Goal: Task Accomplishment & Management: Manage account settings

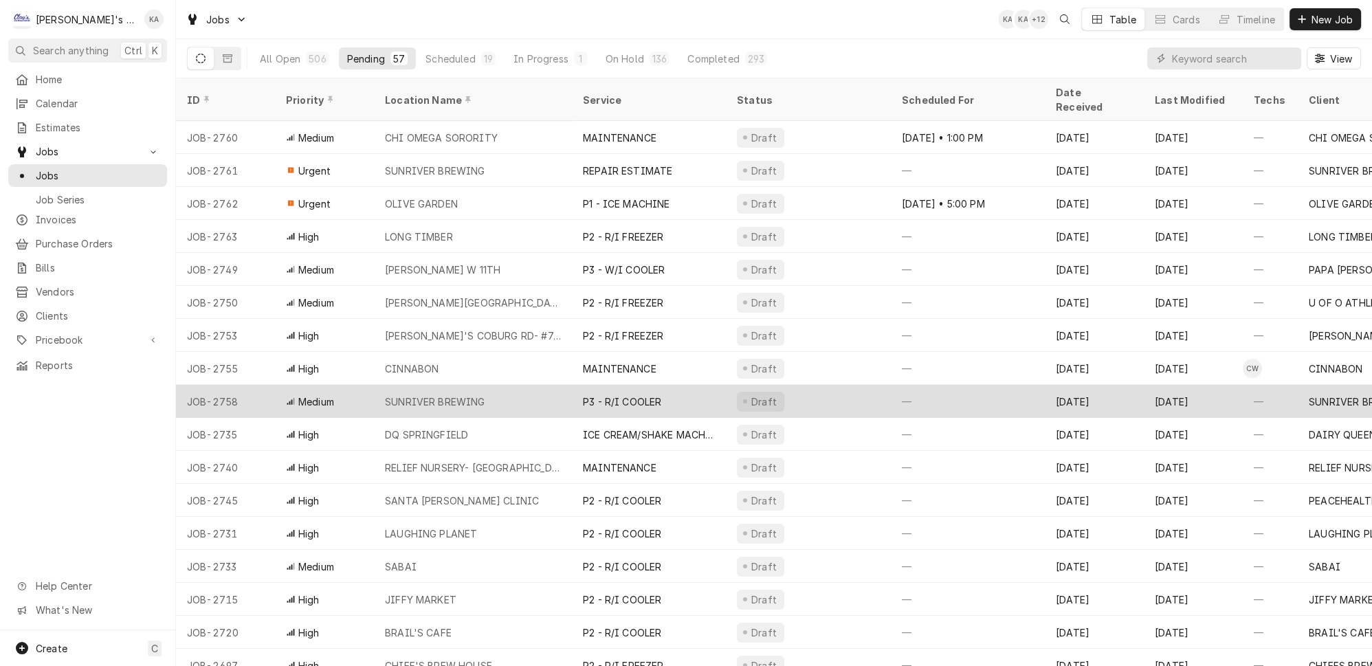
click at [514, 385] on div "SUNRIVER BREWING" at bounding box center [473, 401] width 198 height 33
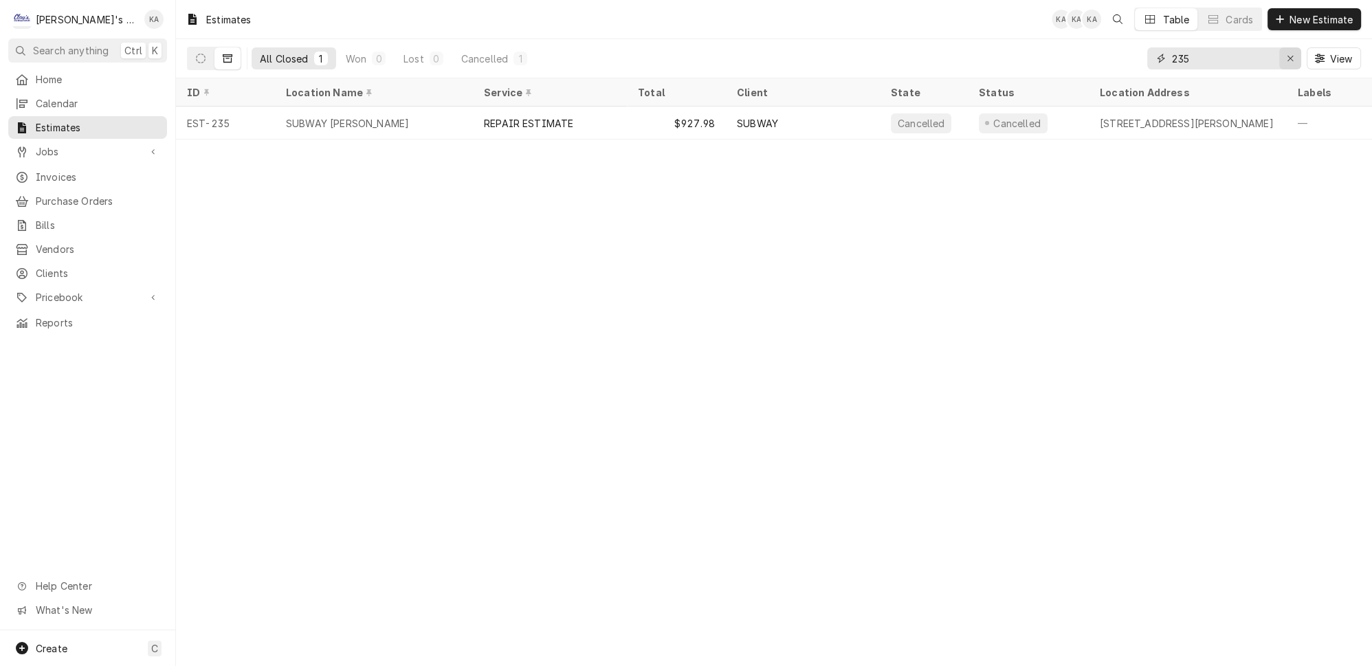
click at [1294, 55] on icon "Erase input" at bounding box center [1290, 59] width 8 height 10
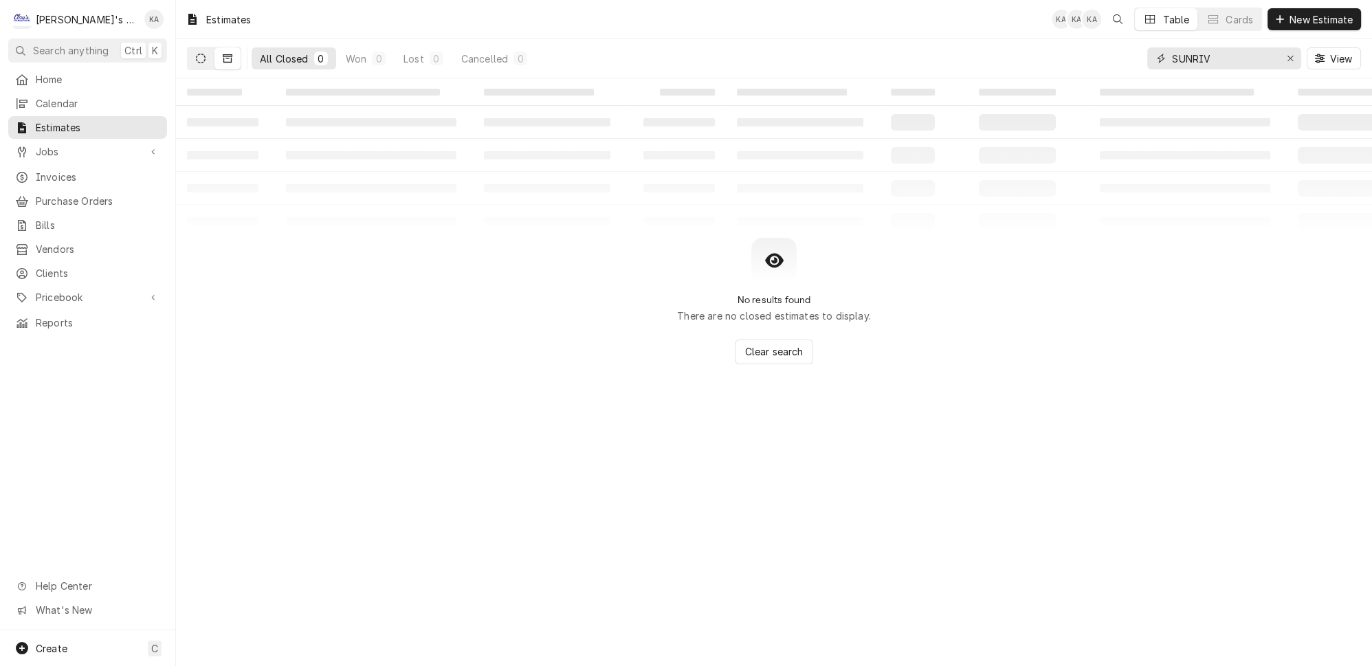
type input "SUNRIV"
click at [196, 56] on icon "Dynamic Content Wrapper" at bounding box center [201, 59] width 10 height 10
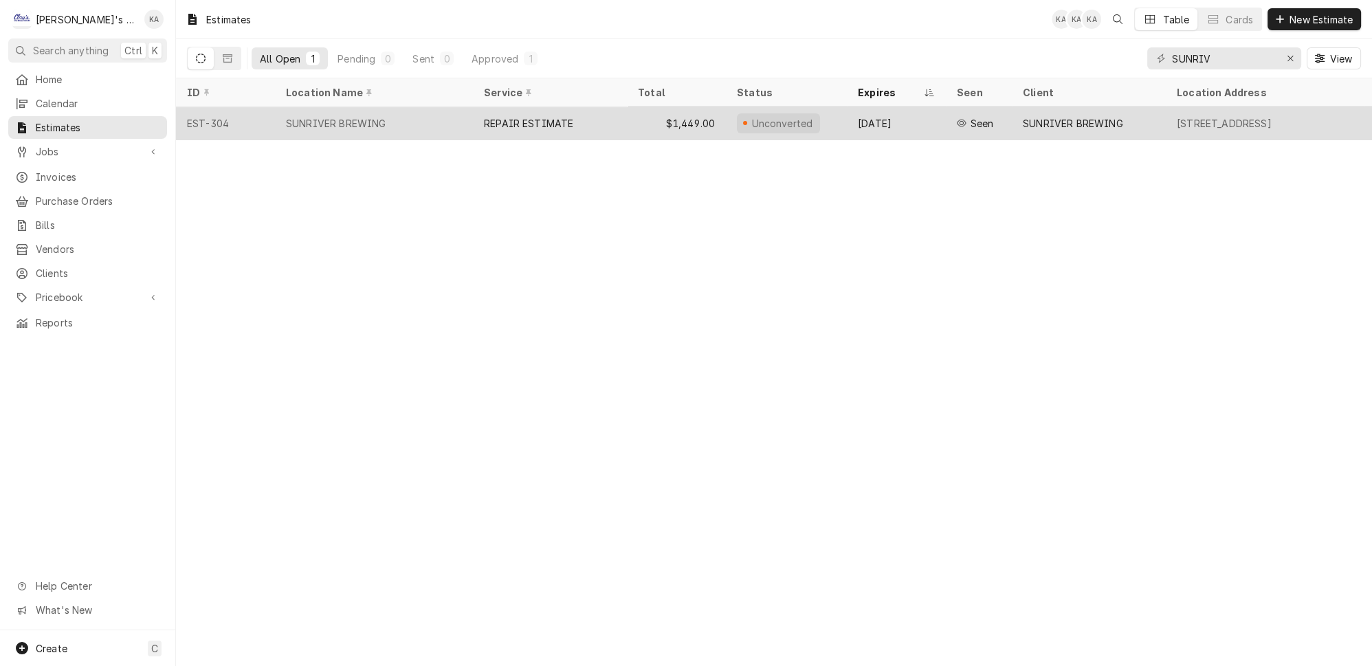
click at [328, 117] on div "SUNRIVER BREWING" at bounding box center [336, 123] width 100 height 14
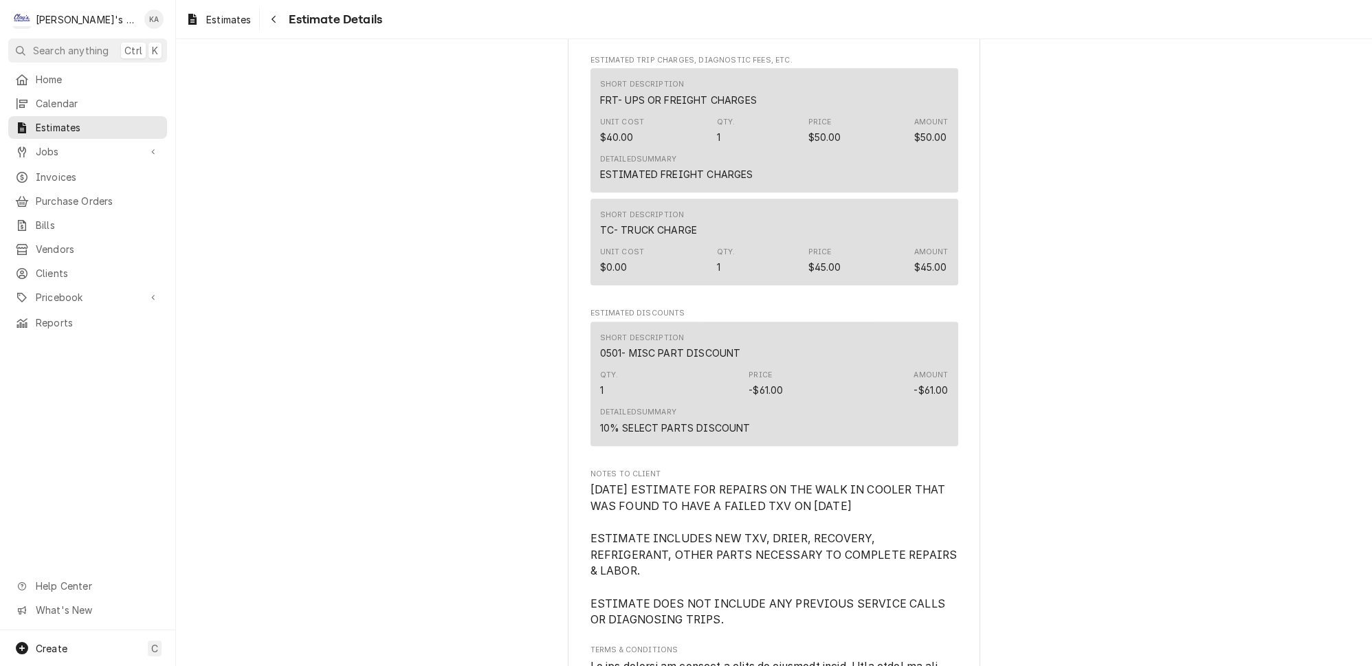
scroll to position [2123, 0]
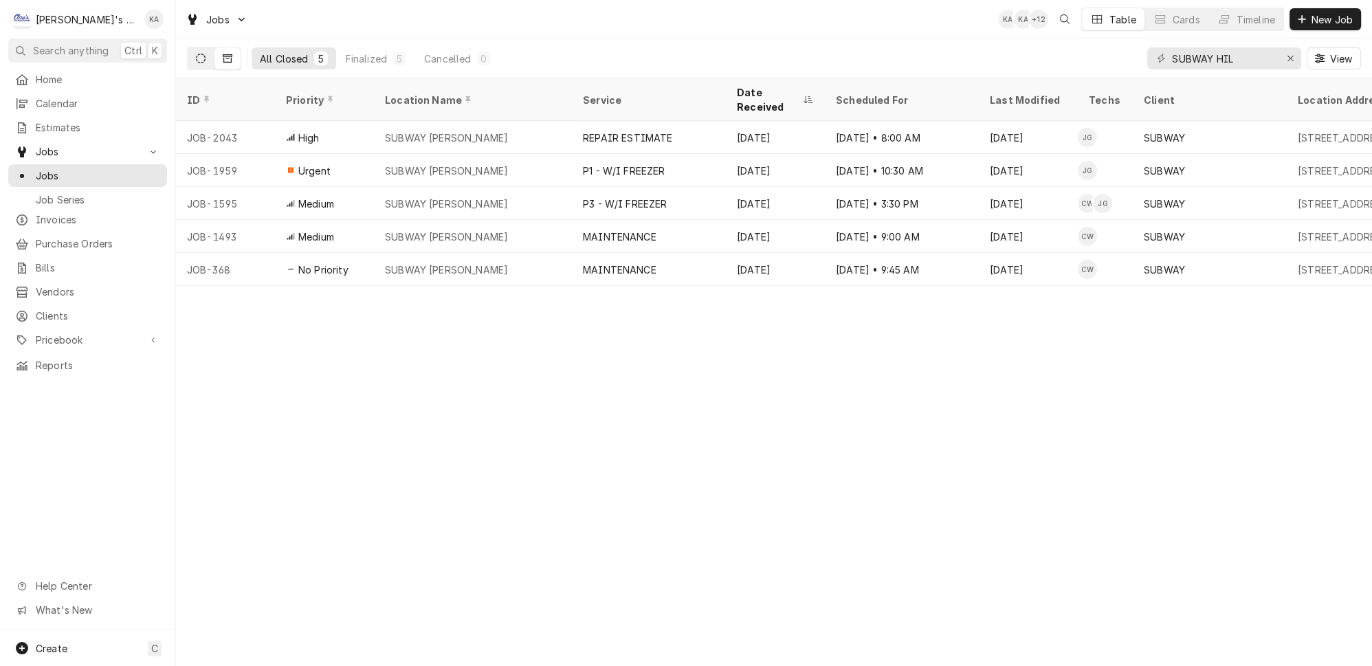
click at [196, 58] on icon "Dynamic Content Wrapper" at bounding box center [201, 59] width 10 height 10
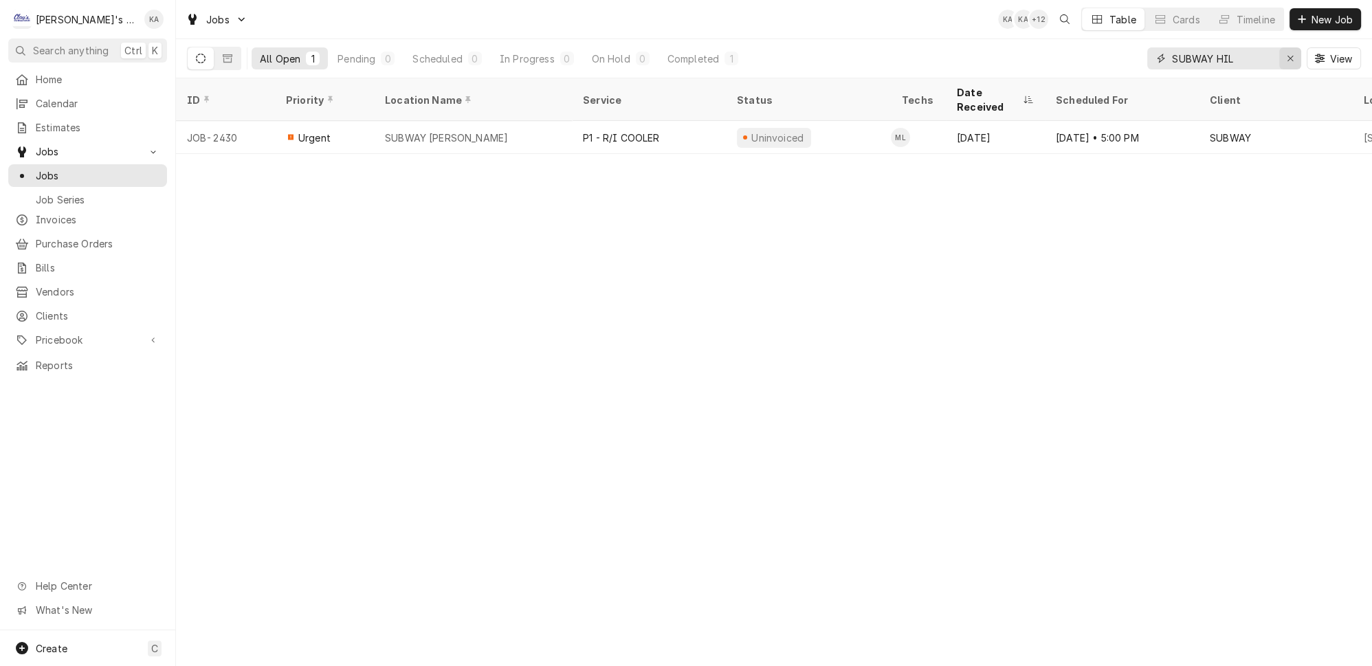
click at [1292, 54] on icon "Erase input" at bounding box center [1290, 59] width 8 height 10
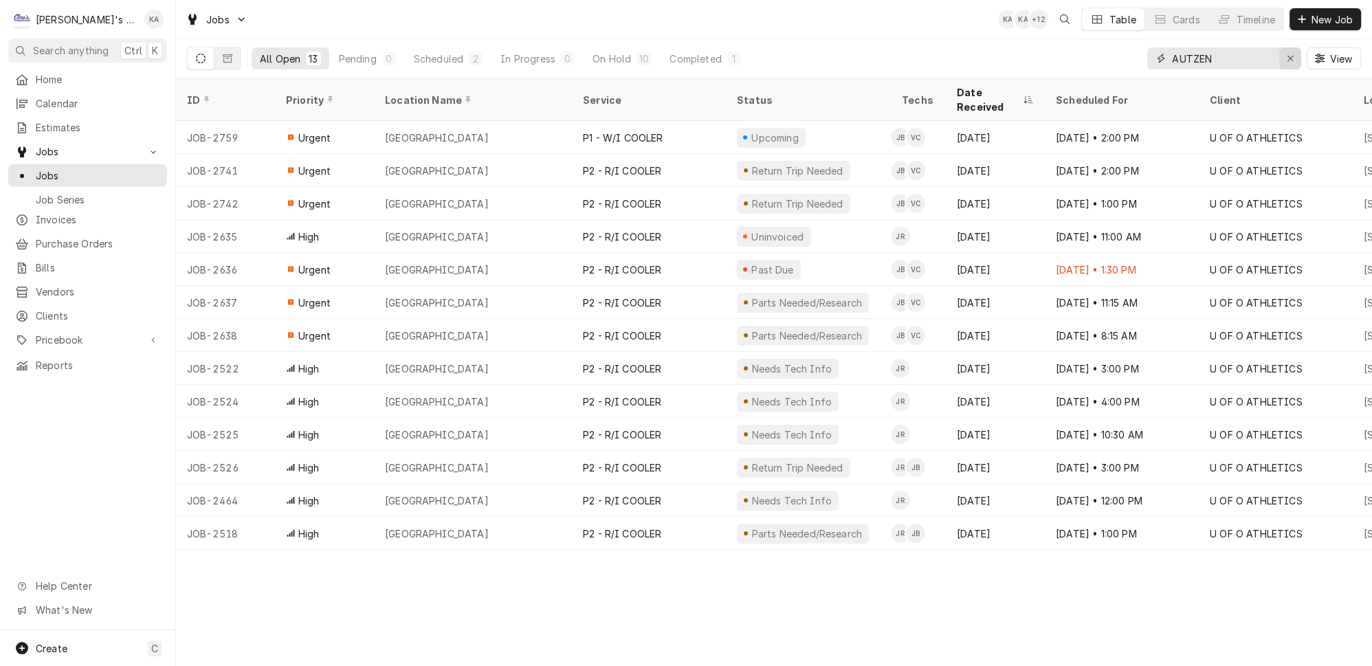
click at [1294, 54] on icon "Erase input" at bounding box center [1290, 59] width 8 height 10
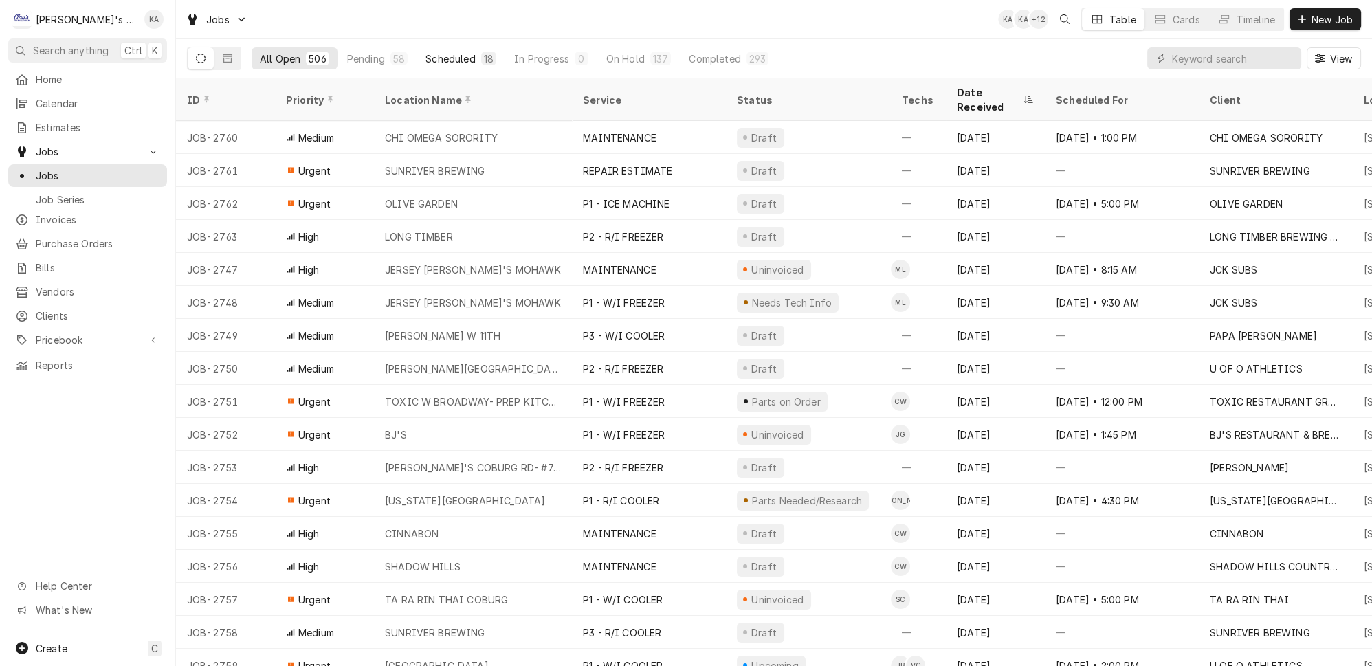
click at [426, 56] on div "Scheduled" at bounding box center [449, 59] width 49 height 14
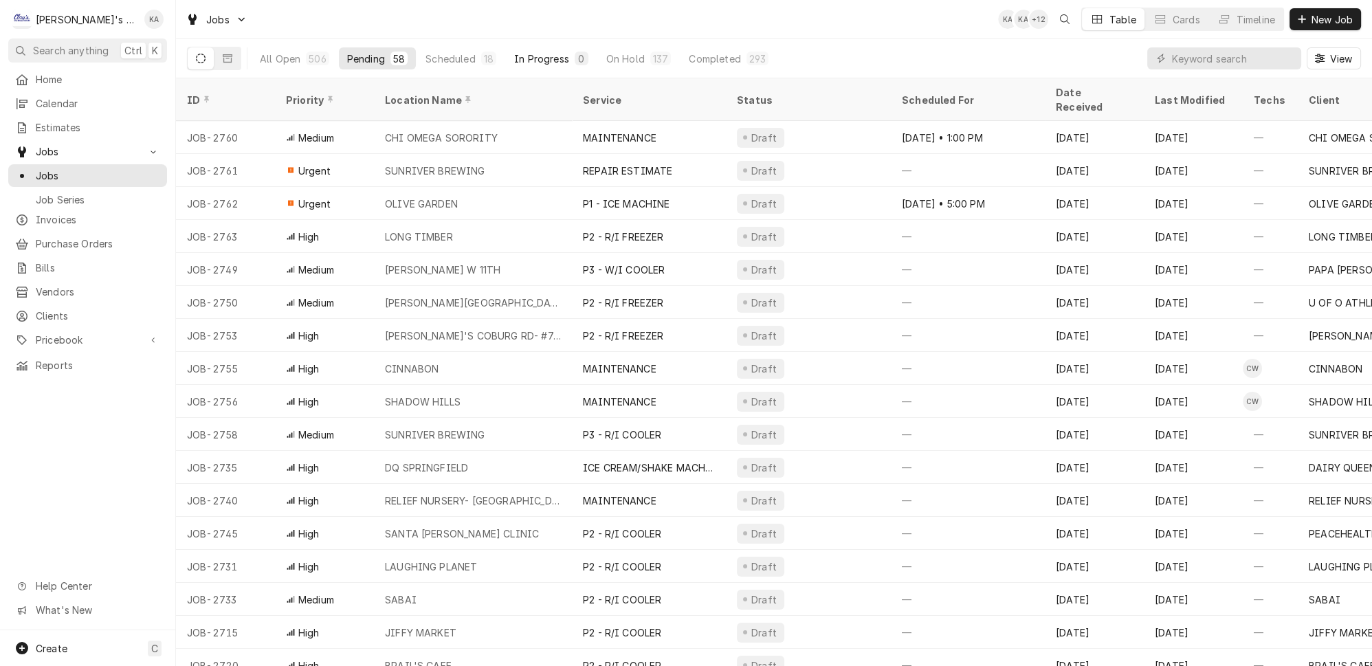
click at [515, 52] on div "In Progress" at bounding box center [541, 59] width 55 height 14
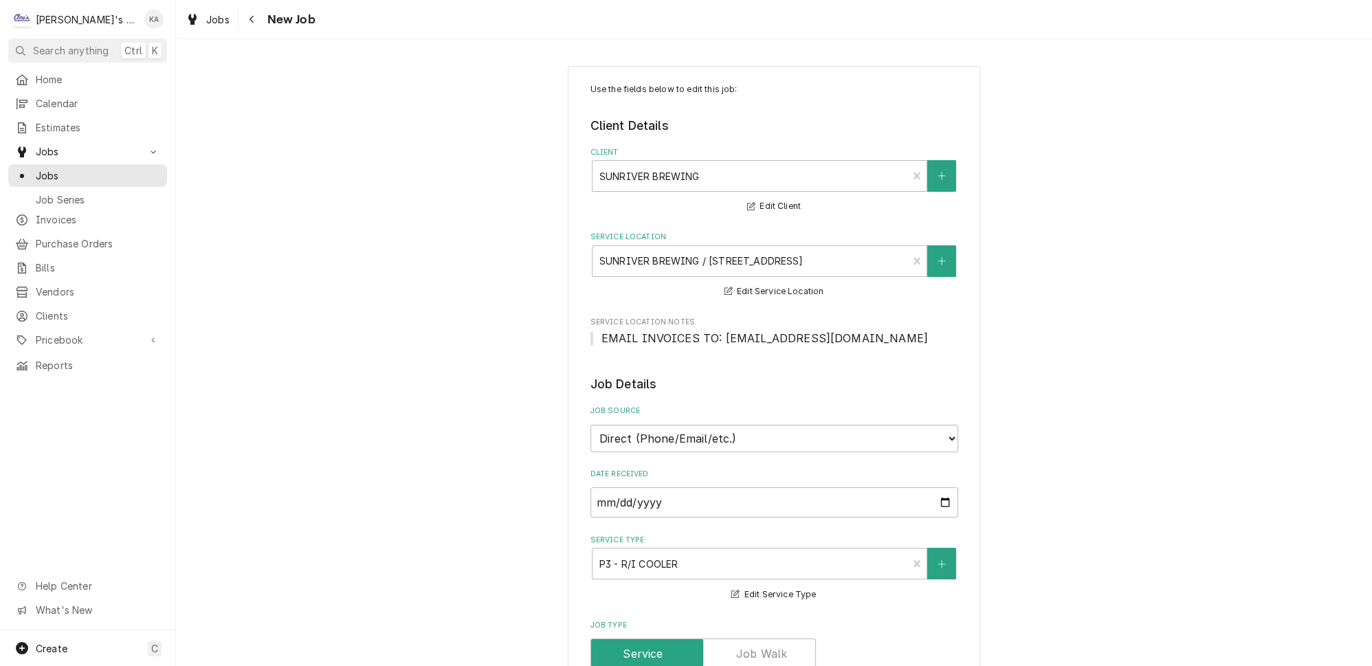
scroll to position [500, 0]
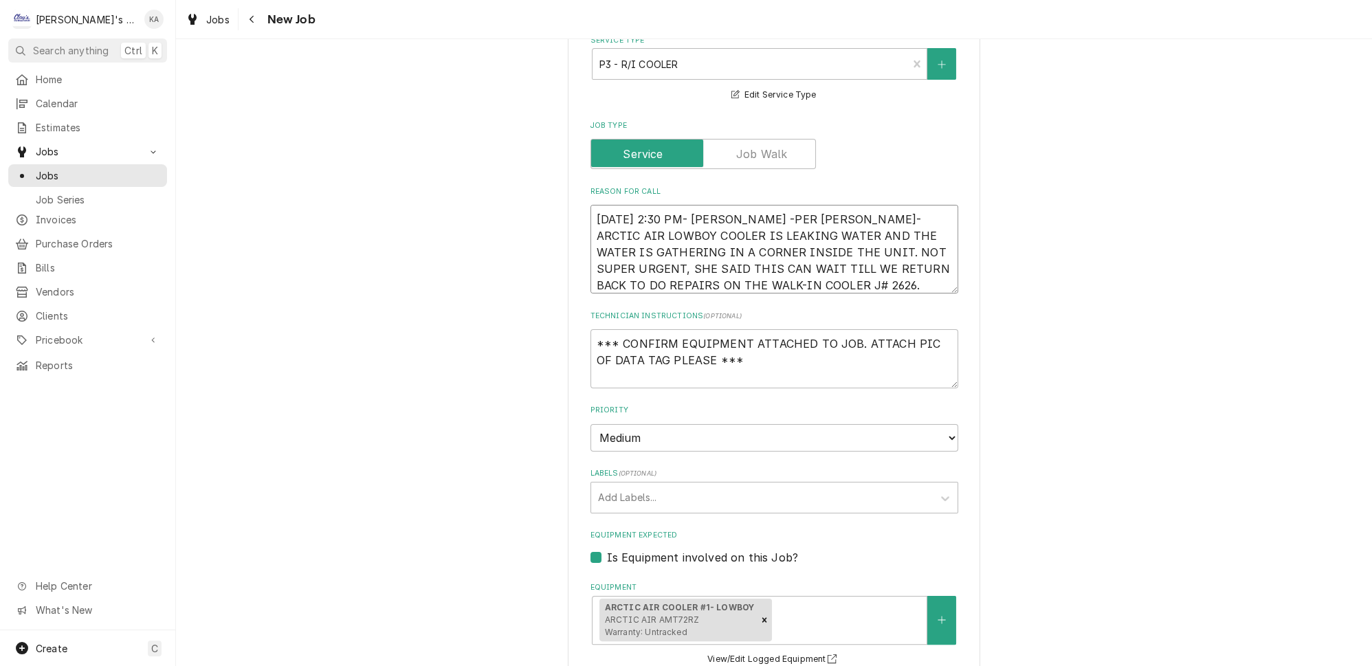
click at [741, 221] on textarea "[DATE] 2:30 PM- [PERSON_NAME] -PER [PERSON_NAME]- ARCTIC AIR LOWBOY COOLER IS L…" at bounding box center [774, 249] width 368 height 89
type textarea "x"
type textarea "[DATE] 2:30 PM- [PERSON_NAME]-PER [PERSON_NAME]- ARCTIC AIR LOWBOY COOLER IS LE…"
type textarea "x"
type textarea "[DATE] 2:30 PM- [PERSON_NAME]- PER [PERSON_NAME]- ARCTIC AIR LOWBOY COOLER IS L…"
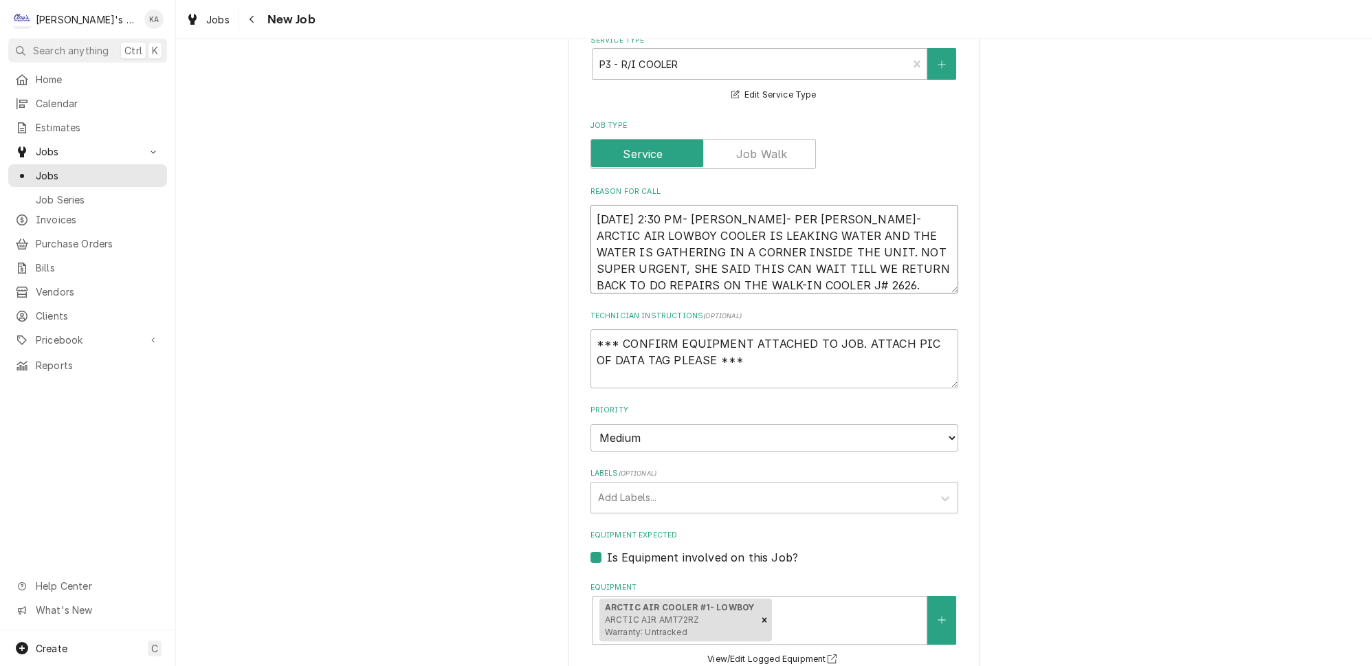
type textarea "x"
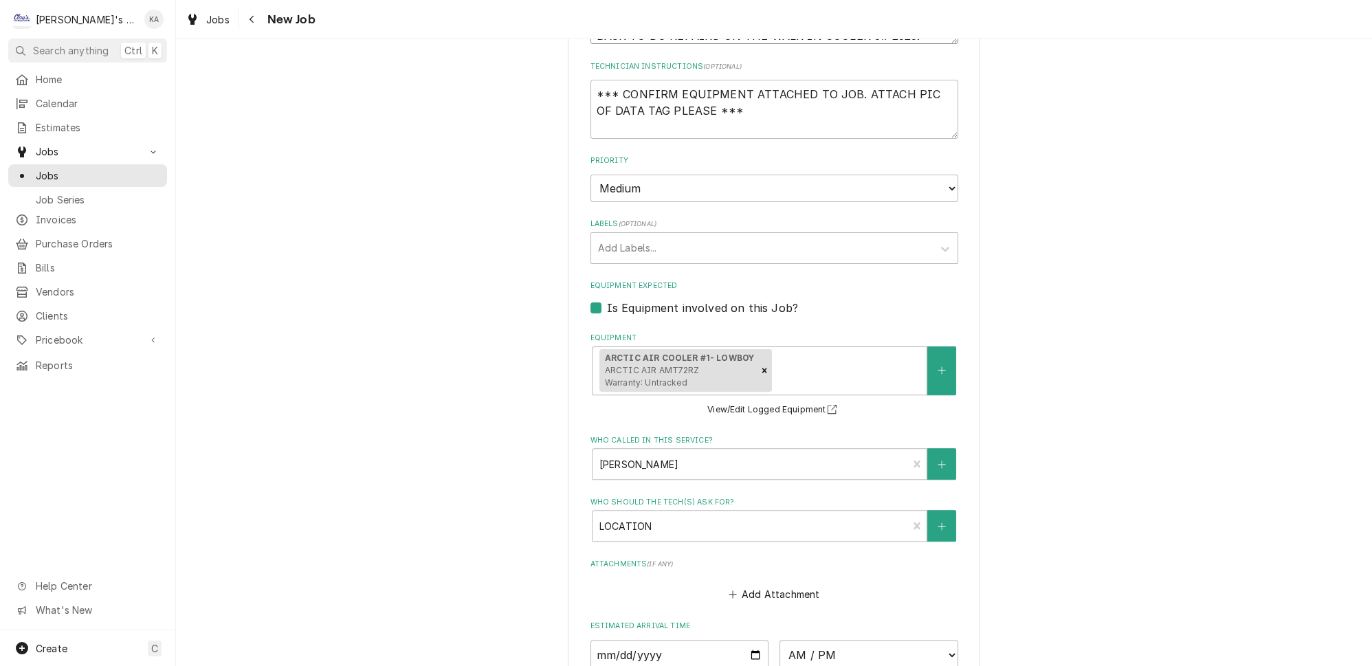
scroll to position [1030, 0]
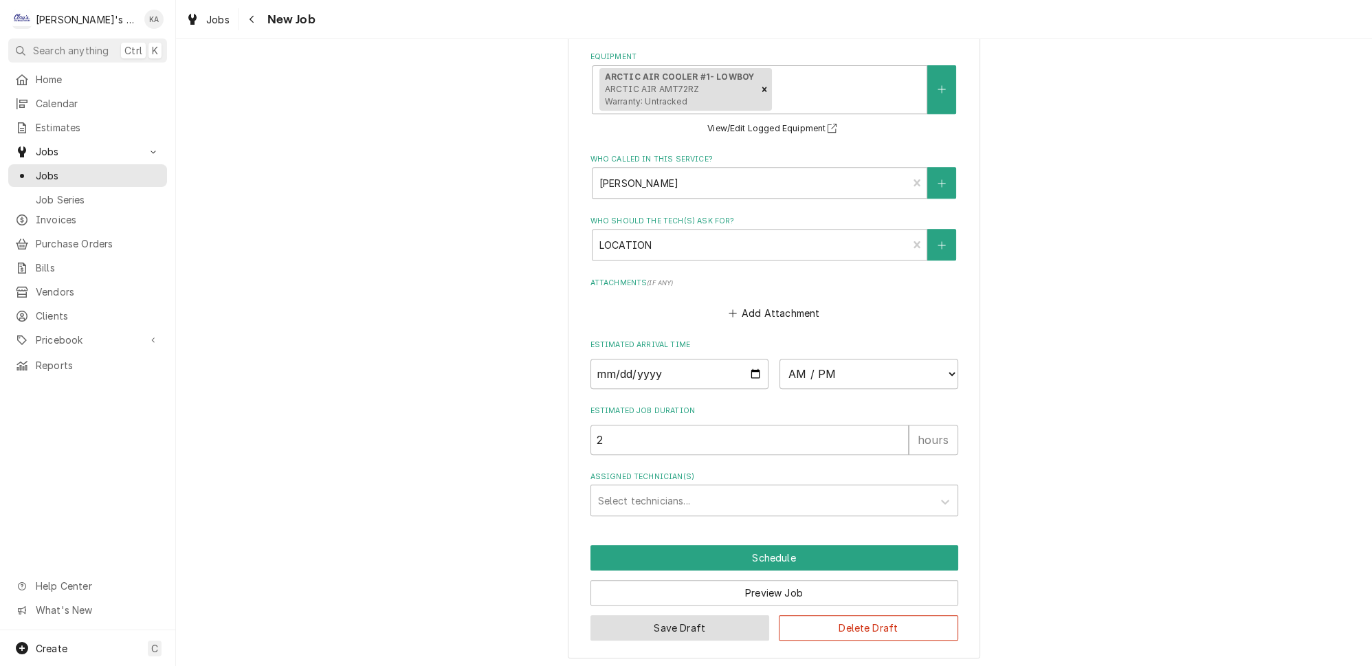
type textarea "[DATE] 2:30 PM- [PERSON_NAME]- PER [PERSON_NAME]- ARCTIC AIR LOWBOY COOLER IS L…"
click at [667, 627] on button "Save Draft" at bounding box center [679, 627] width 179 height 25
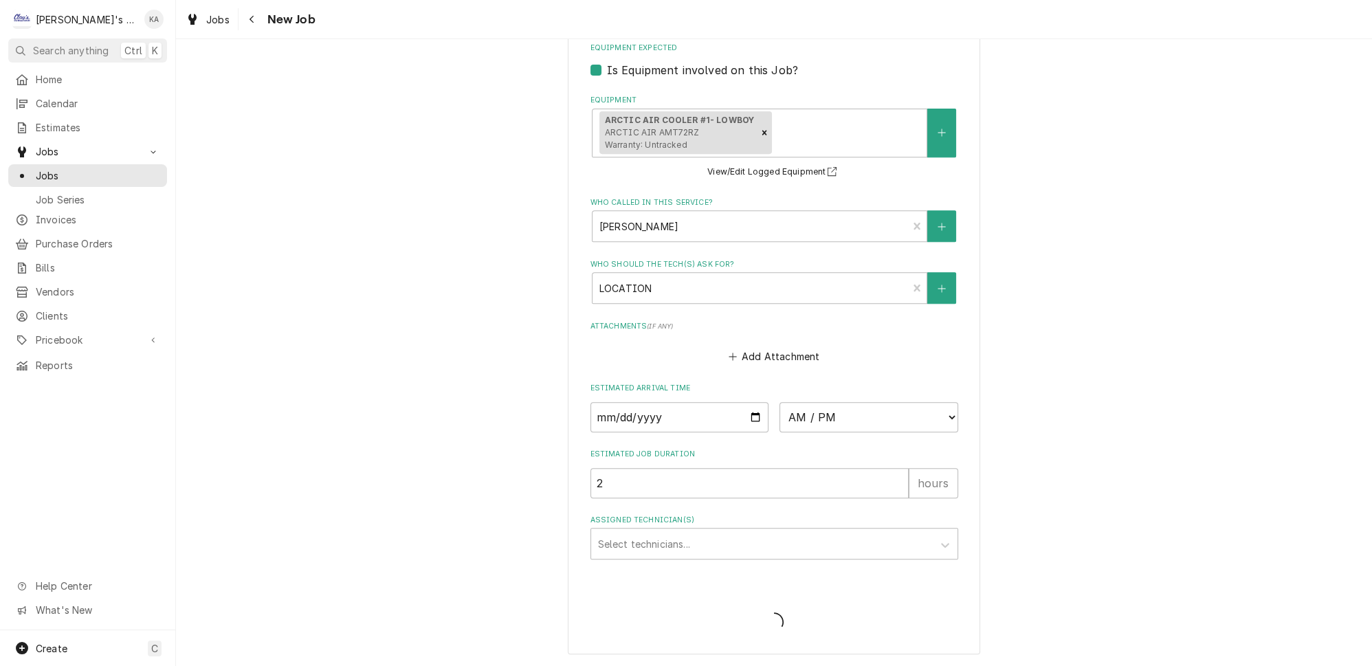
scroll to position [985, 0]
type textarea "x"
